Goal: Find specific page/section: Find specific page/section

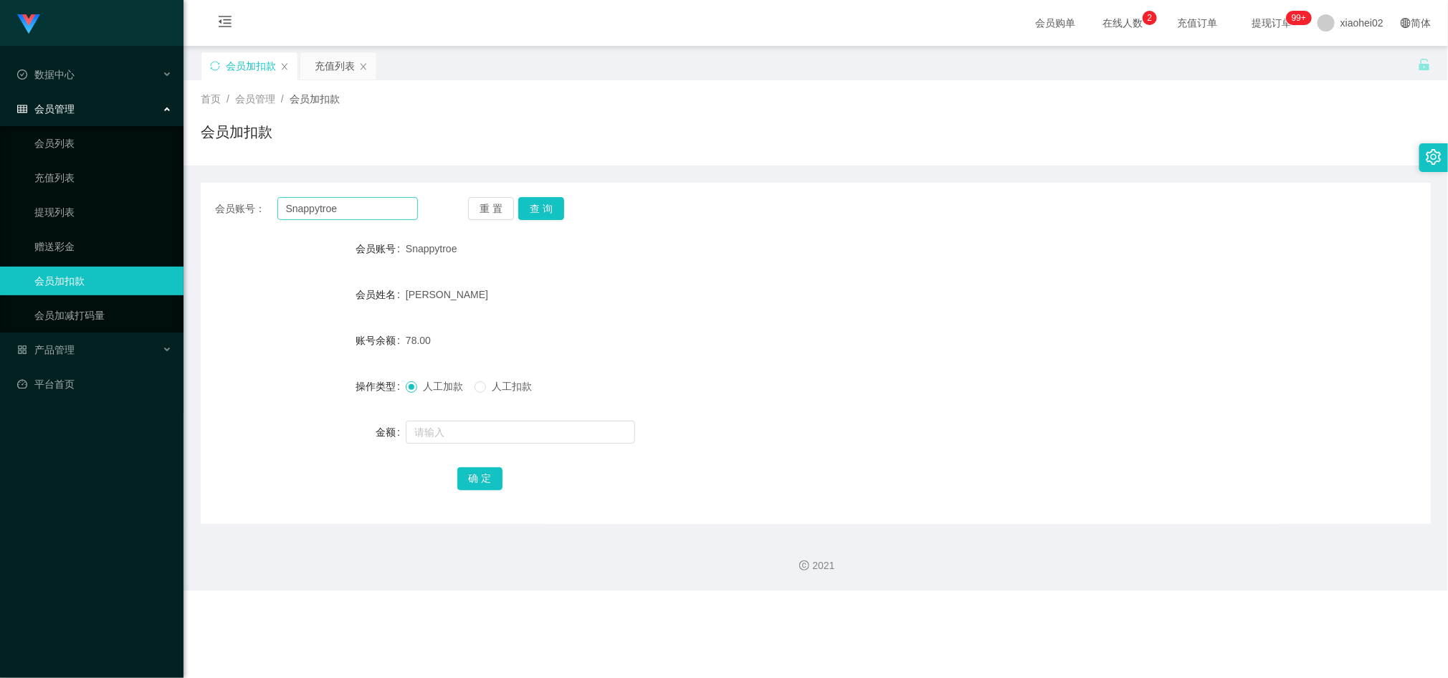
drag, startPoint x: 0, startPoint y: 0, endPoint x: 383, endPoint y: 209, distance: 436.4
click at [383, 209] on input "Snappytroe" at bounding box center [347, 208] width 141 height 23
click at [544, 207] on button "查 询" at bounding box center [541, 208] width 46 height 23
click at [486, 437] on input "text" at bounding box center [520, 432] width 229 height 23
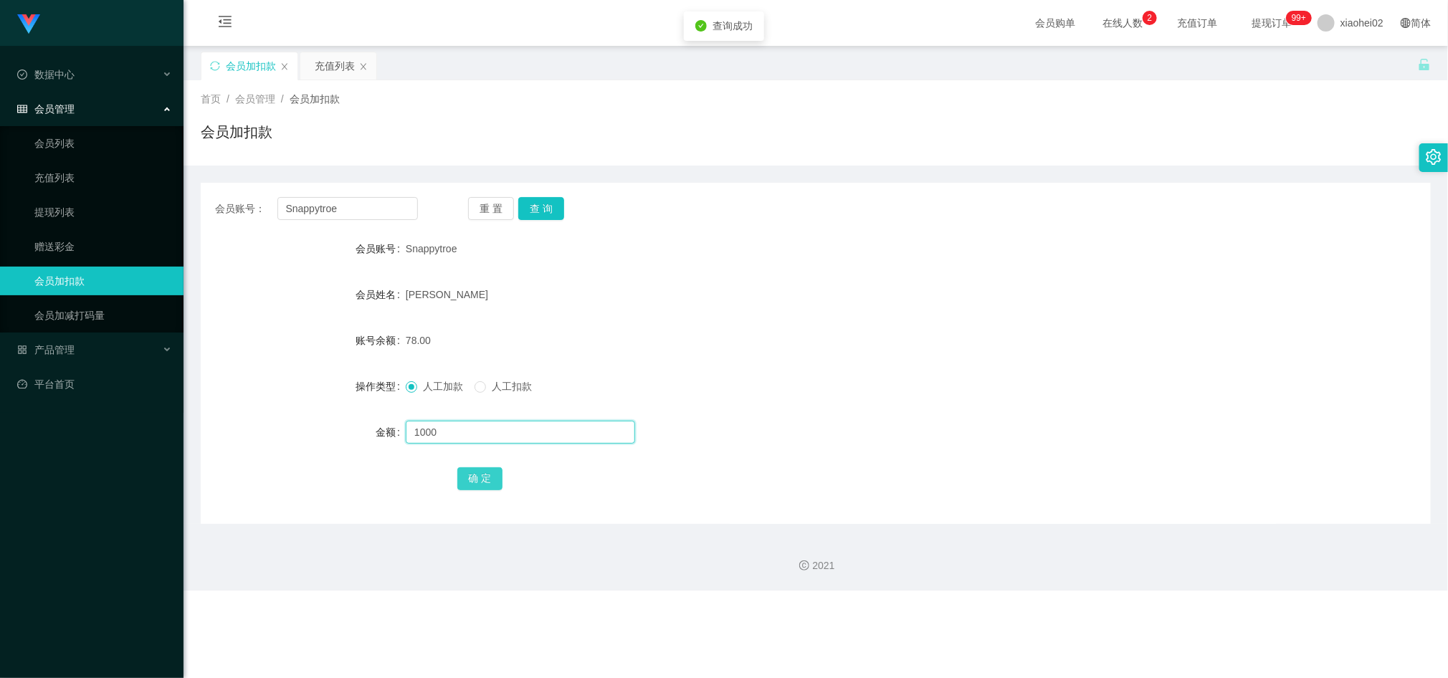
type input "1000"
click at [488, 473] on button "确 定" at bounding box center [480, 478] width 46 height 23
click at [916, 456] on form "会员账号 Snappytroe 会员姓名 YEO Kee Siang 账号余额 1078.00 操作类型 人工加款 人工扣款 金额 确 定" at bounding box center [816, 363] width 1230 height 258
drag, startPoint x: 764, startPoint y: 435, endPoint x: 532, endPoint y: 366, distance: 241.8
click at [751, 432] on div at bounding box center [765, 432] width 718 height 29
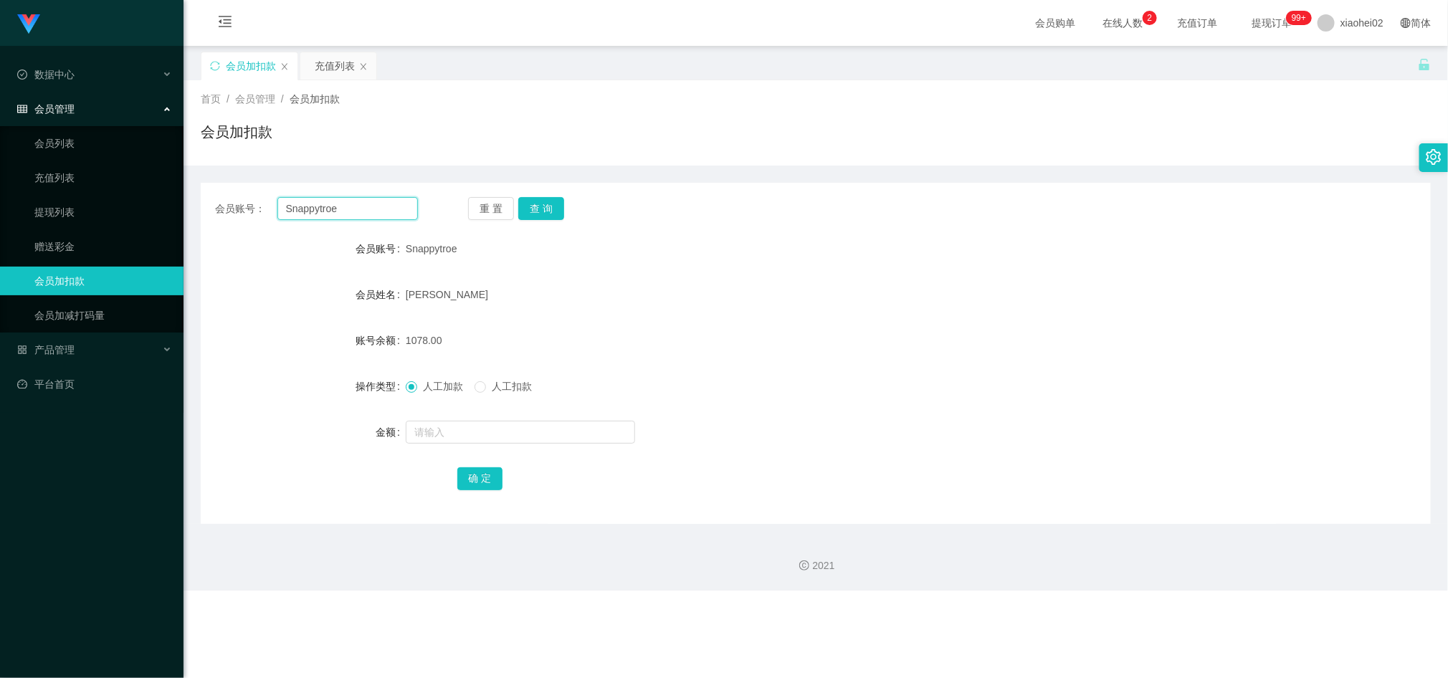
click at [371, 207] on input "Snappytroe" at bounding box center [347, 208] width 141 height 23
paste input "88523032"
type input "88523032"
click at [557, 207] on button "查 询" at bounding box center [541, 208] width 46 height 23
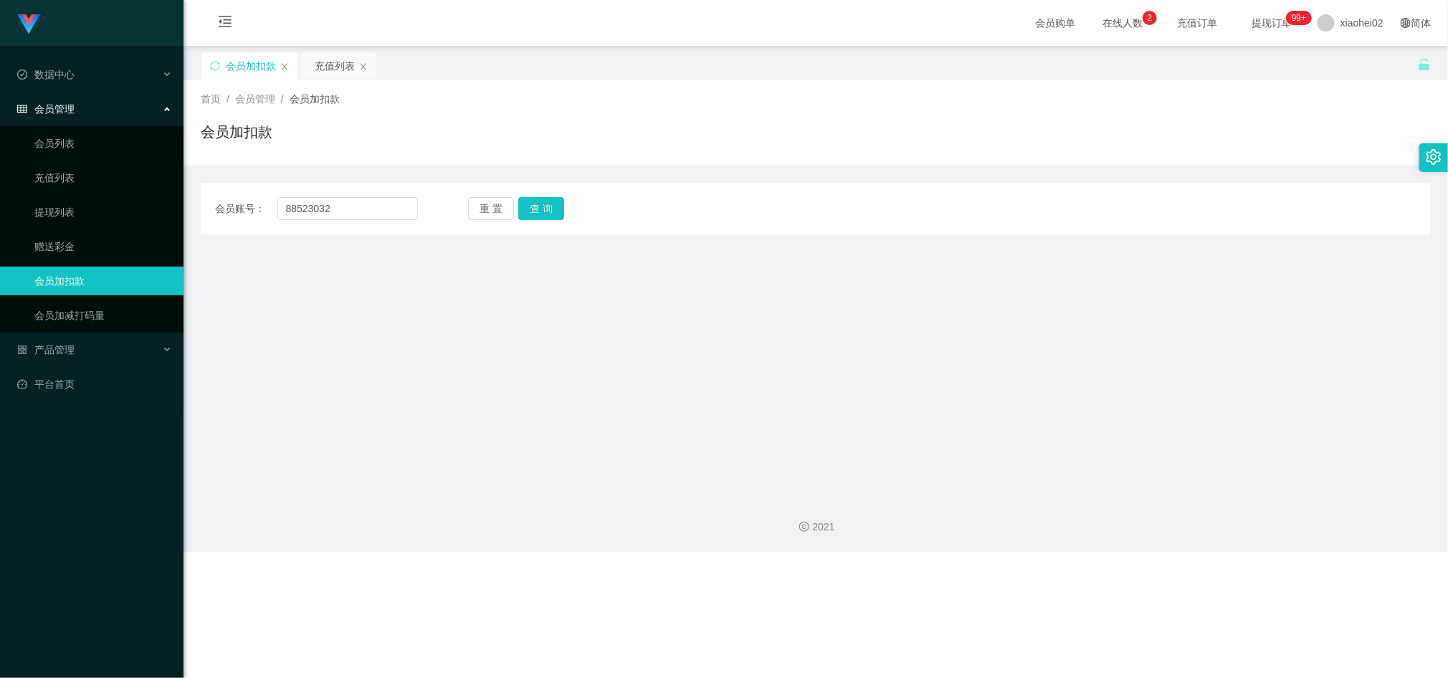
click at [698, 447] on main "关闭左侧 关闭右侧 关闭其它 刷新页面 会员加扣款 充值列表 首页 / 会员管理 / 会员加扣款 / 会员加扣款 会员账号： 88523032 重 置 查 询…" at bounding box center [816, 266] width 1265 height 440
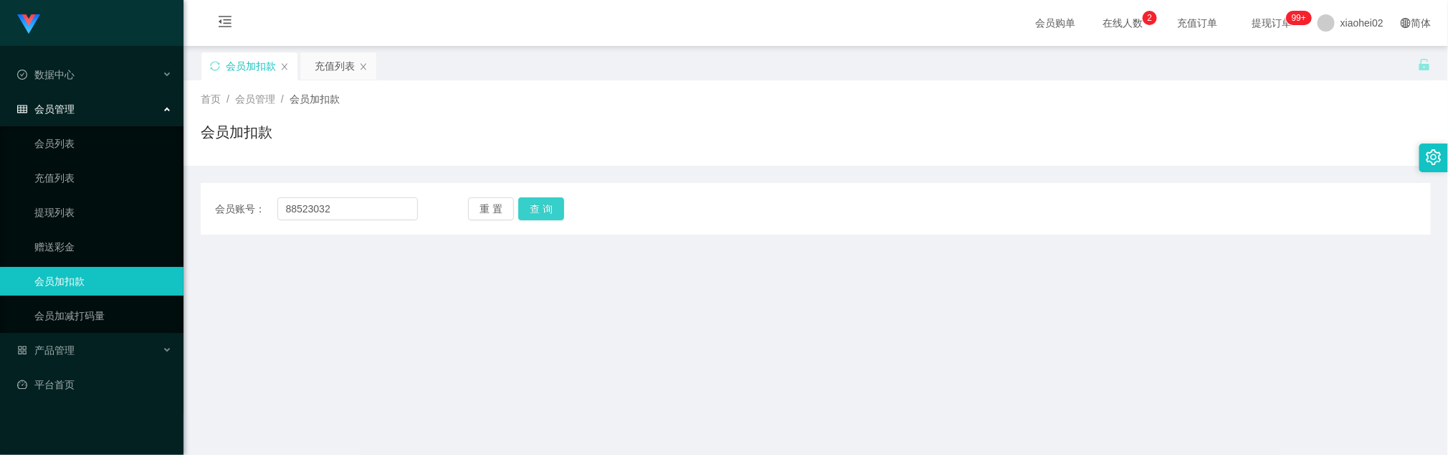
click at [538, 201] on button "查 询" at bounding box center [541, 208] width 46 height 23
drag, startPoint x: 349, startPoint y: 204, endPoint x: 276, endPoint y: 172, distance: 79.9
click at [186, 177] on main "关闭左侧 关闭右侧 关闭其它 刷新页面 会员加扣款 充值列表 首页 / 会员管理 / 会员加扣款 / 会员加扣款 会员账号： 88523032 重 置 查 询…" at bounding box center [816, 266] width 1265 height 440
click at [536, 202] on button "查 询" at bounding box center [541, 208] width 46 height 23
click at [362, 201] on input "text" at bounding box center [347, 208] width 141 height 23
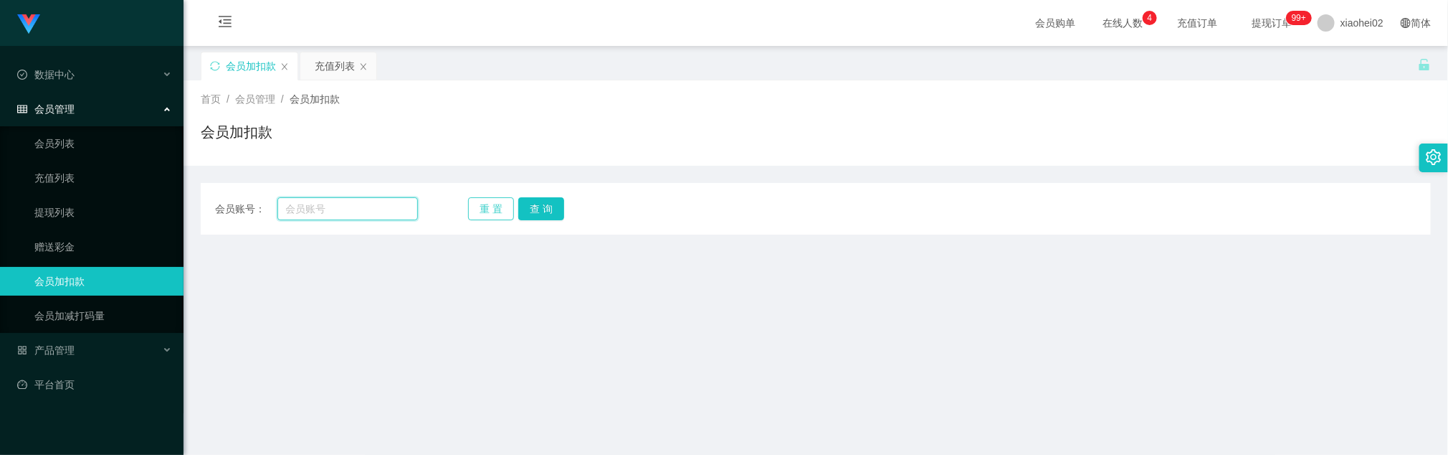
paste input "88540728"
click at [532, 209] on button "查 询" at bounding box center [541, 208] width 46 height 23
click at [368, 203] on input "88540728" at bounding box center [347, 208] width 141 height 23
paste input "ridzuan999"
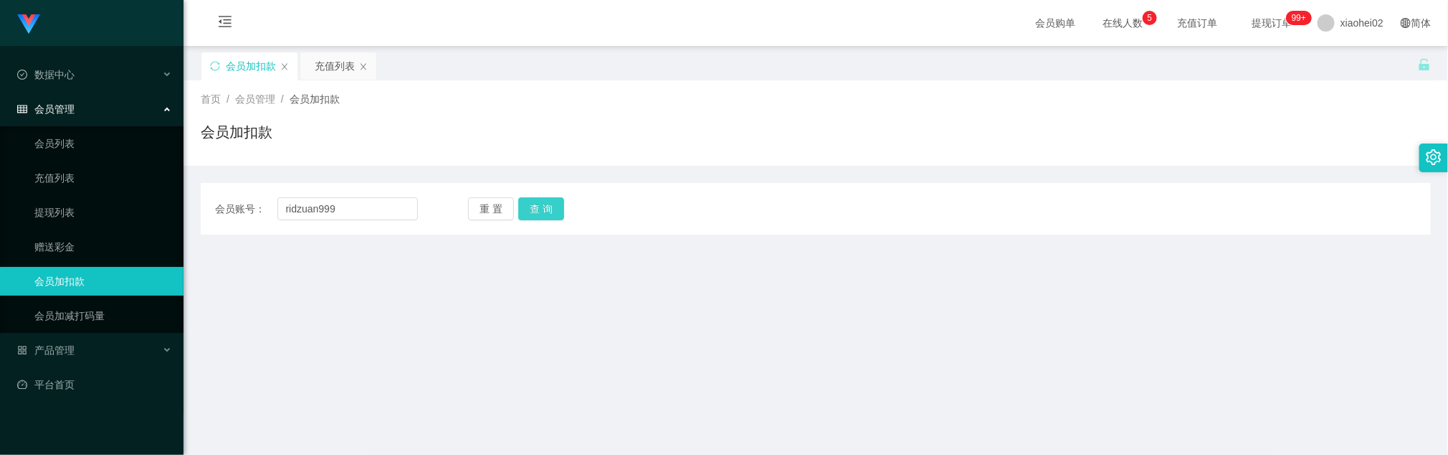
click at [551, 215] on button "查 询" at bounding box center [541, 208] width 46 height 23
click at [357, 199] on input "ridzuan999" at bounding box center [347, 208] width 141 height 23
paste input "87834666"
click at [551, 211] on button "查 询" at bounding box center [541, 208] width 46 height 23
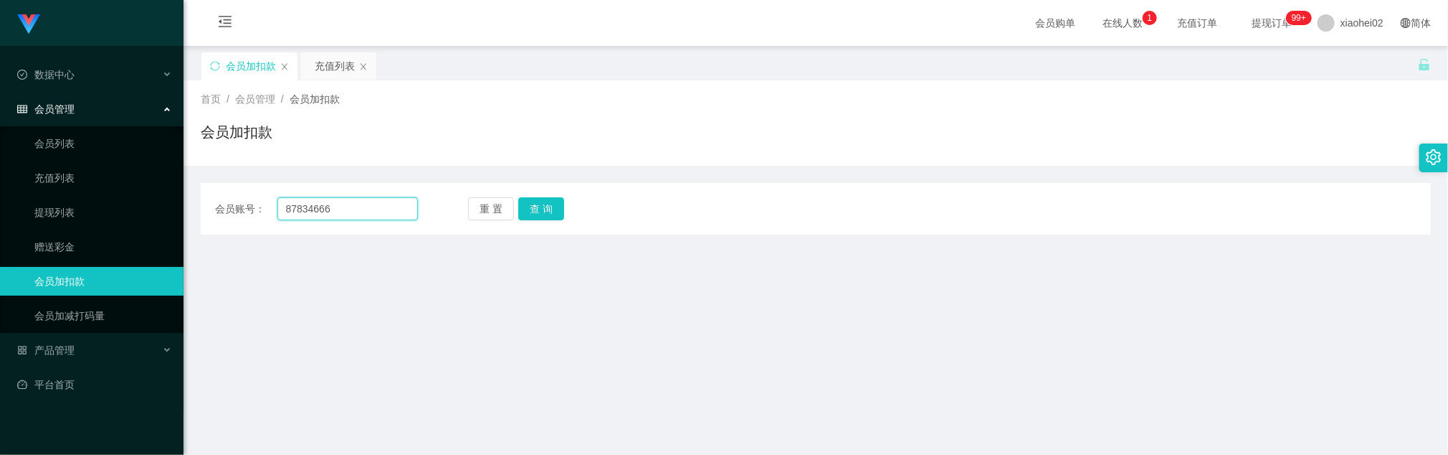
click at [366, 216] on input "87834666" at bounding box center [347, 208] width 141 height 23
drag, startPoint x: 366, startPoint y: 216, endPoint x: 414, endPoint y: 217, distance: 47.3
click at [366, 216] on input "87834666" at bounding box center [347, 208] width 141 height 23
paste input "Foong"
type input "Foong"
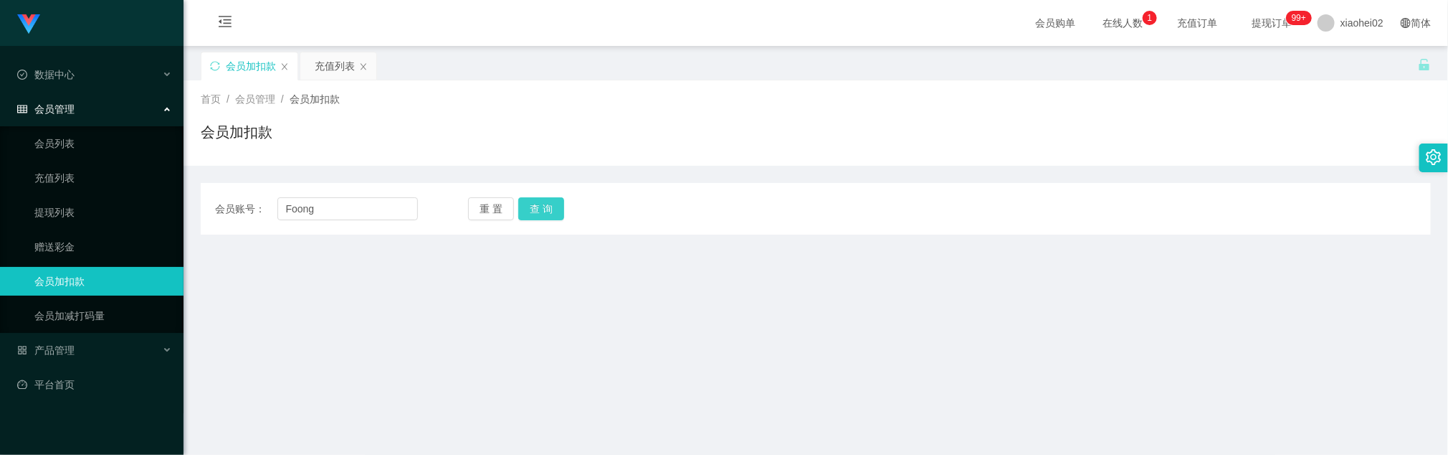
click at [549, 207] on button "查 询" at bounding box center [541, 208] width 46 height 23
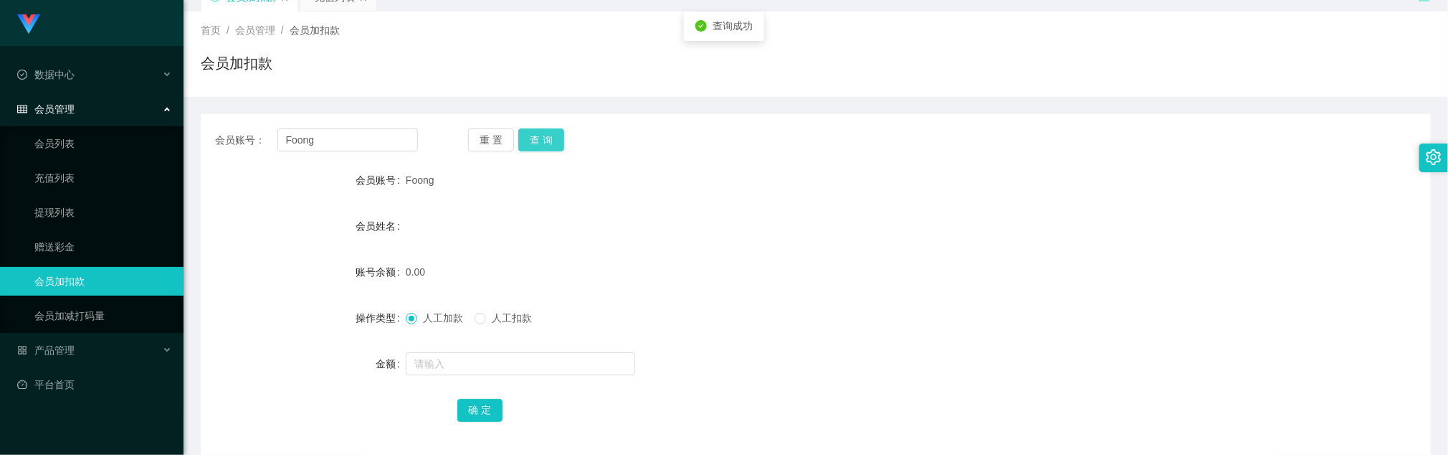
scroll to position [108, 0]
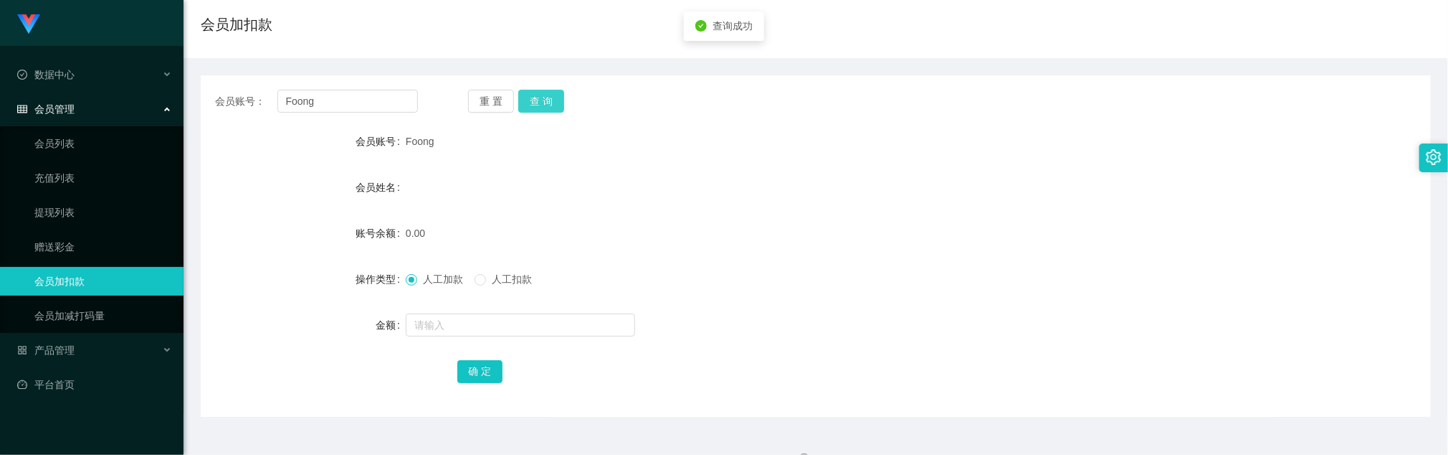
click at [538, 95] on button "查 询" at bounding box center [541, 101] width 46 height 23
click at [538, 104] on button "查 询" at bounding box center [541, 101] width 46 height 23
click at [538, 104] on div "重 置 查 询" at bounding box center [569, 101] width 203 height 23
click at [538, 104] on button "查 询" at bounding box center [541, 101] width 46 height 23
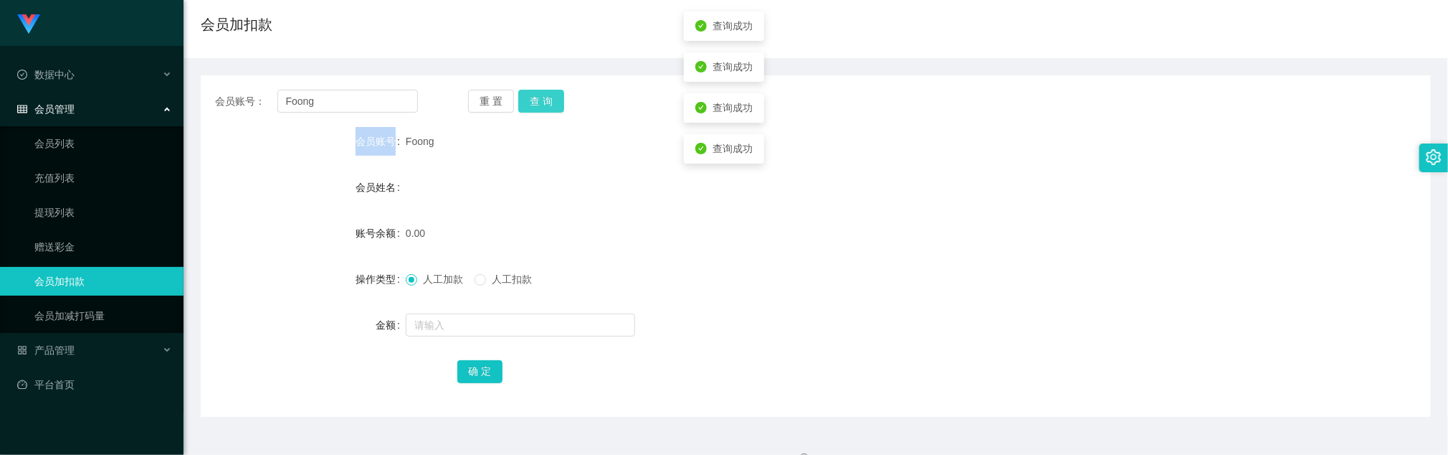
click at [538, 104] on div "重 置 查 询" at bounding box center [569, 101] width 203 height 23
click at [502, 177] on div "会员姓名" at bounding box center [816, 187] width 1230 height 29
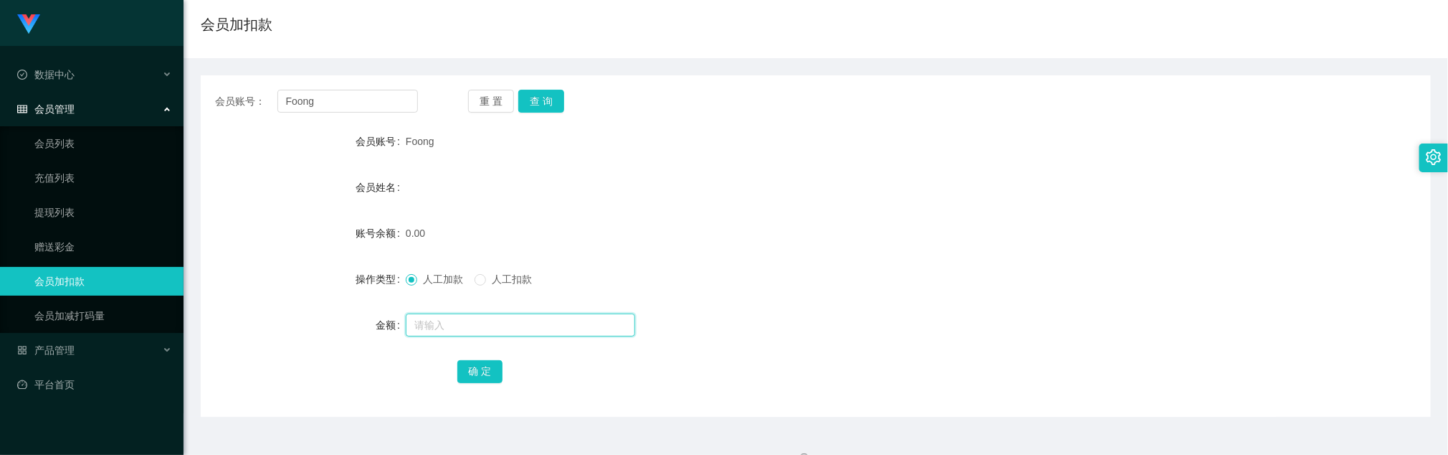
click at [458, 328] on input "text" at bounding box center [520, 324] width 229 height 23
click at [549, 103] on button "查 询" at bounding box center [541, 101] width 46 height 23
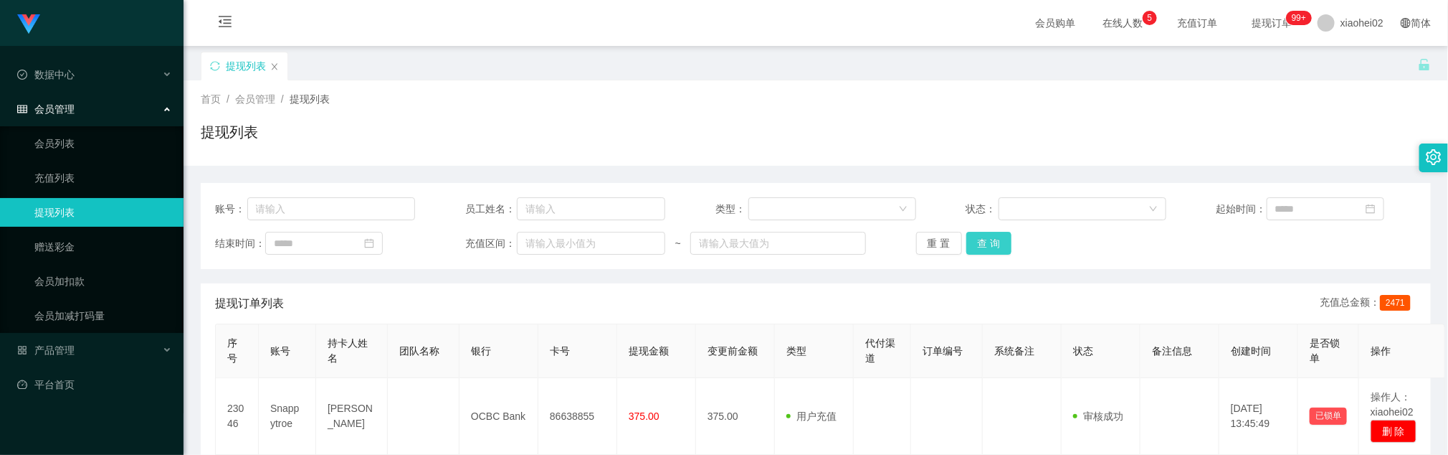
click at [969, 241] on button "查 询" at bounding box center [990, 243] width 46 height 23
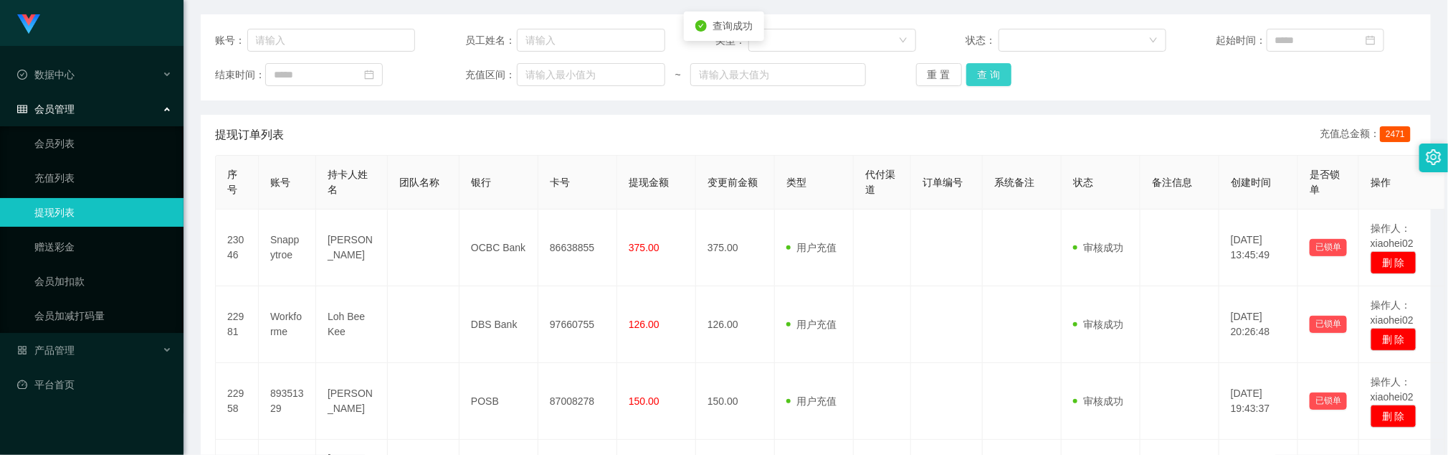
scroll to position [215, 0]
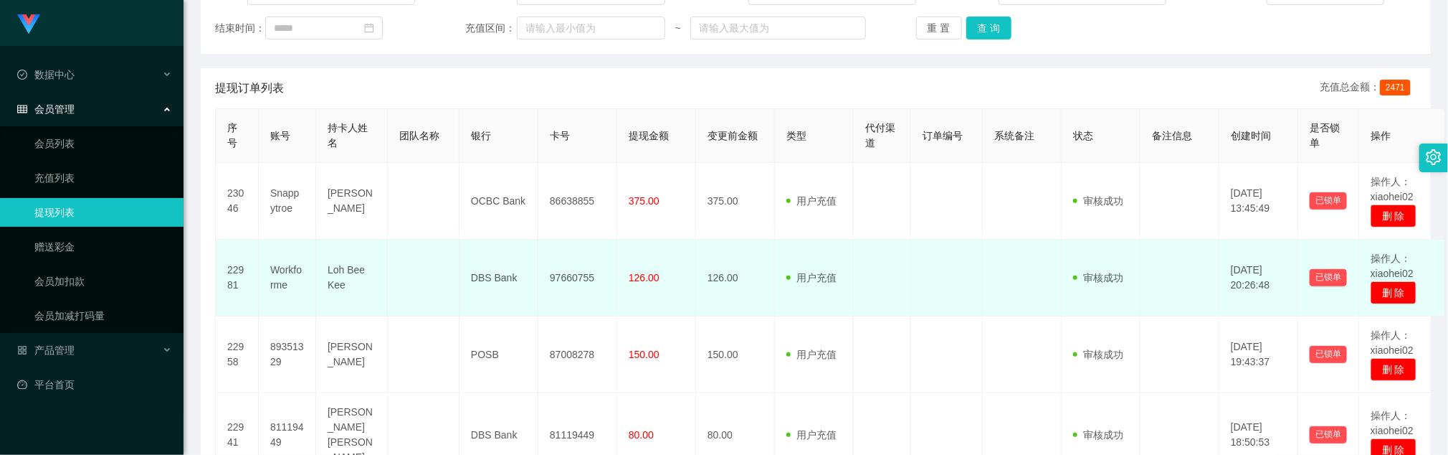
drag, startPoint x: 553, startPoint y: 282, endPoint x: 575, endPoint y: 168, distance: 116.2
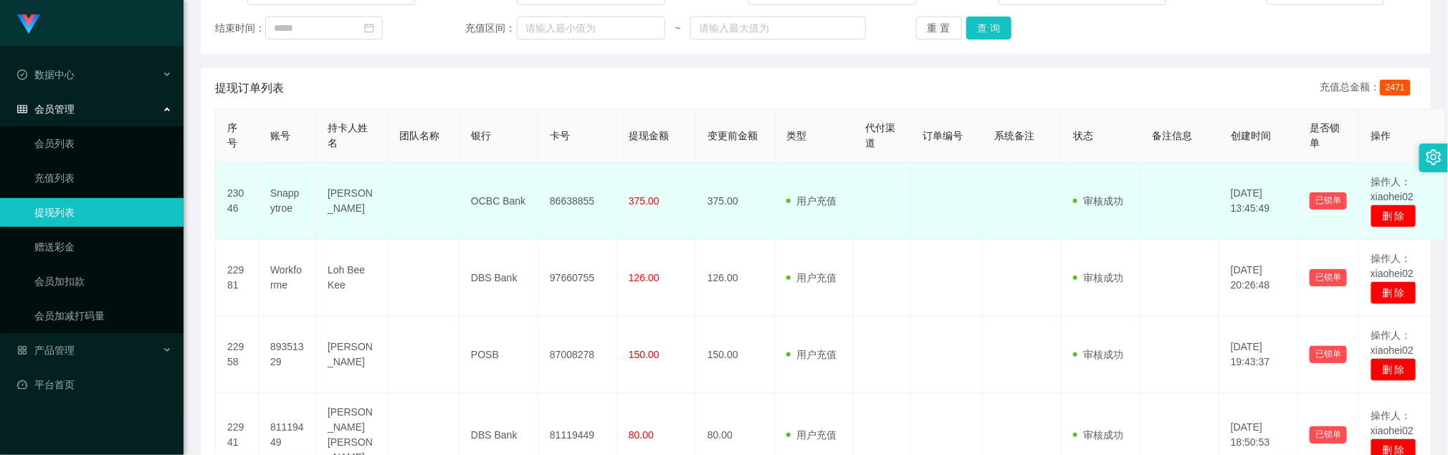
click at [551, 282] on td "97660755" at bounding box center [577, 277] width 79 height 77
